Goal: Navigation & Orientation: Find specific page/section

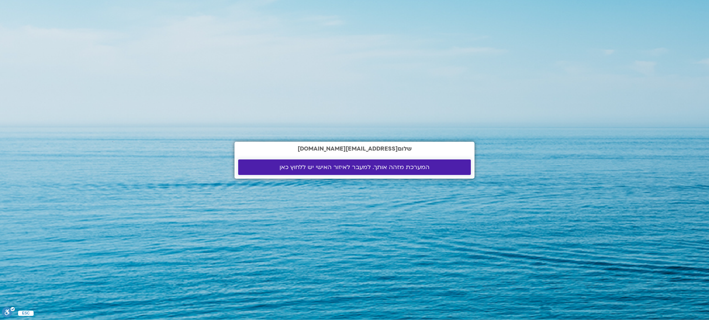
click at [382, 164] on span "המערכת מזהה אותך. למעבר לאיזור האישי יש ללחוץ כאן" at bounding box center [354, 167] width 150 height 7
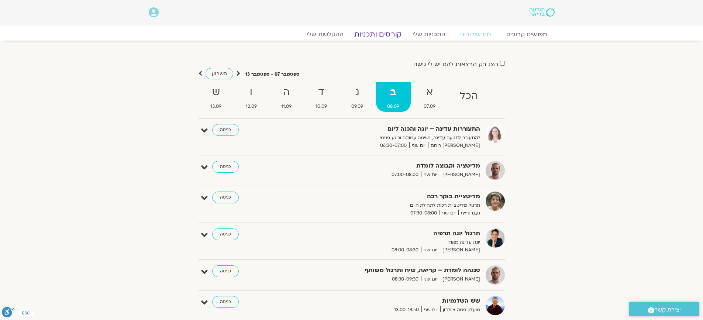
click at [379, 34] on link "קורסים ותכניות" at bounding box center [378, 34] width 65 height 9
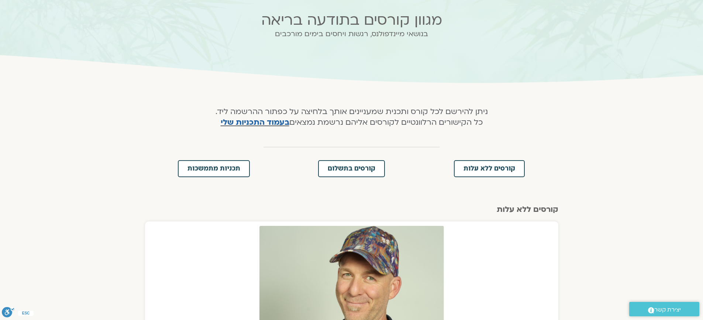
scroll to position [28, 0]
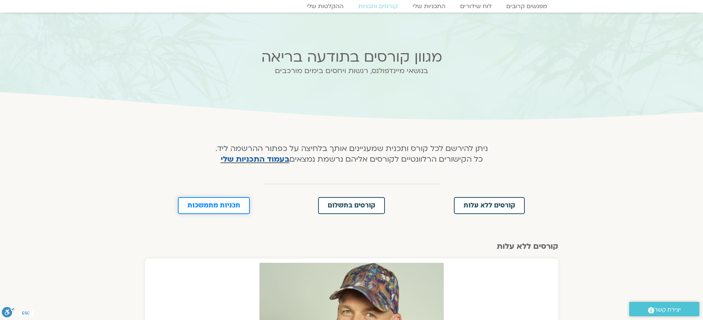
click at [217, 204] on span "תכניות מתמשכות" at bounding box center [214, 205] width 53 height 7
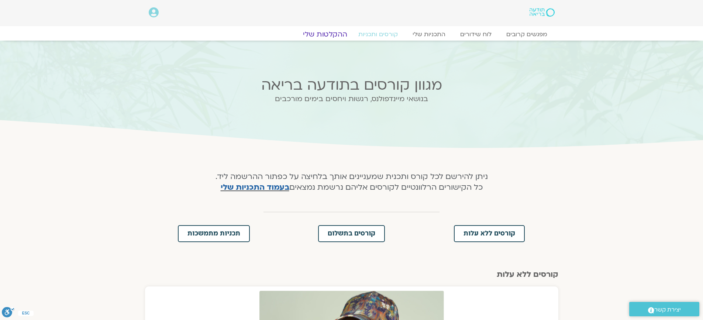
click at [324, 34] on link "ההקלטות שלי" at bounding box center [325, 34] width 62 height 9
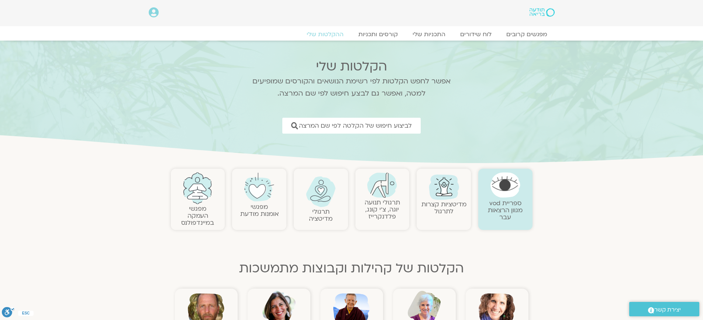
scroll to position [37, 0]
